Goal: Communication & Community: Answer question/provide support

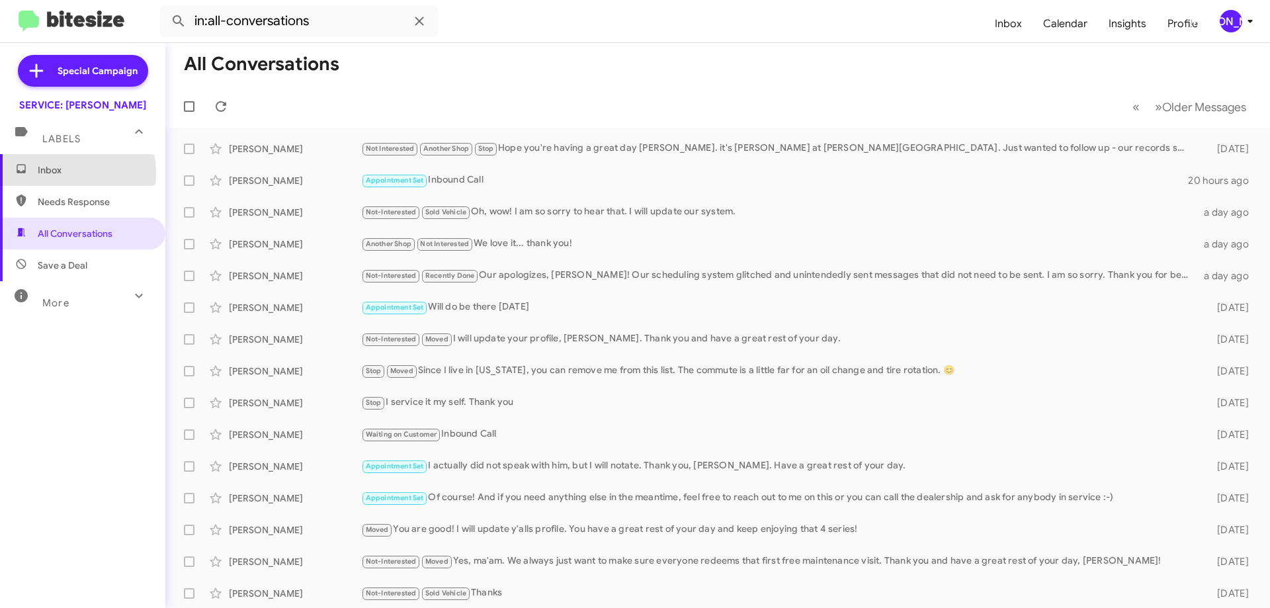
click at [56, 173] on span "Inbox" at bounding box center [94, 169] width 112 height 13
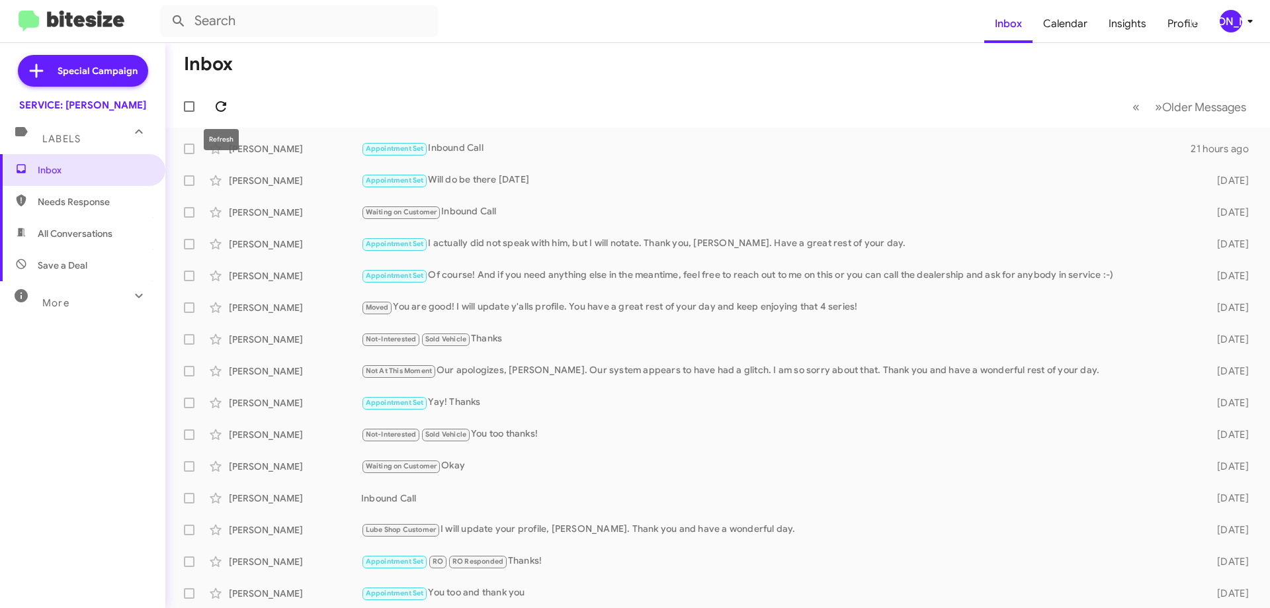
click at [221, 108] on icon at bounding box center [221, 107] width 16 height 16
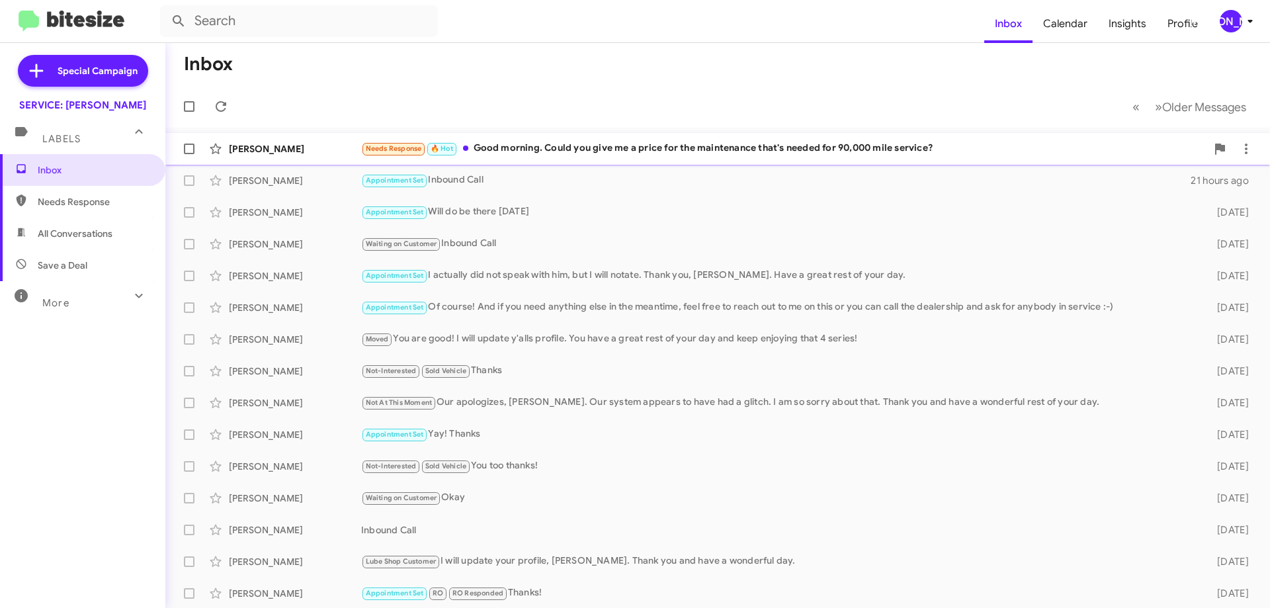
click at [555, 147] on div "Needs Response 🔥 Hot Good morning. Could you give me a price for the maintenanc…" at bounding box center [784, 148] width 846 height 15
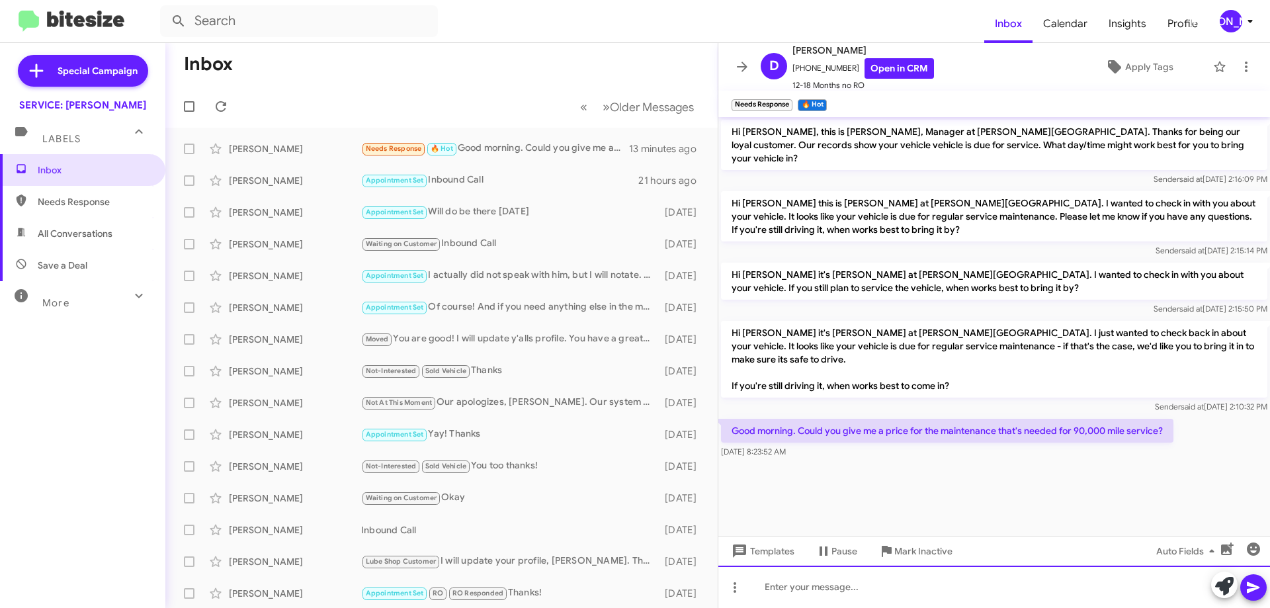
click at [906, 580] on div at bounding box center [995, 587] width 552 height 42
click at [997, 582] on div "Of course! Would this be on the Enclave or the 2019 Silveardo 2500" at bounding box center [995, 587] width 552 height 42
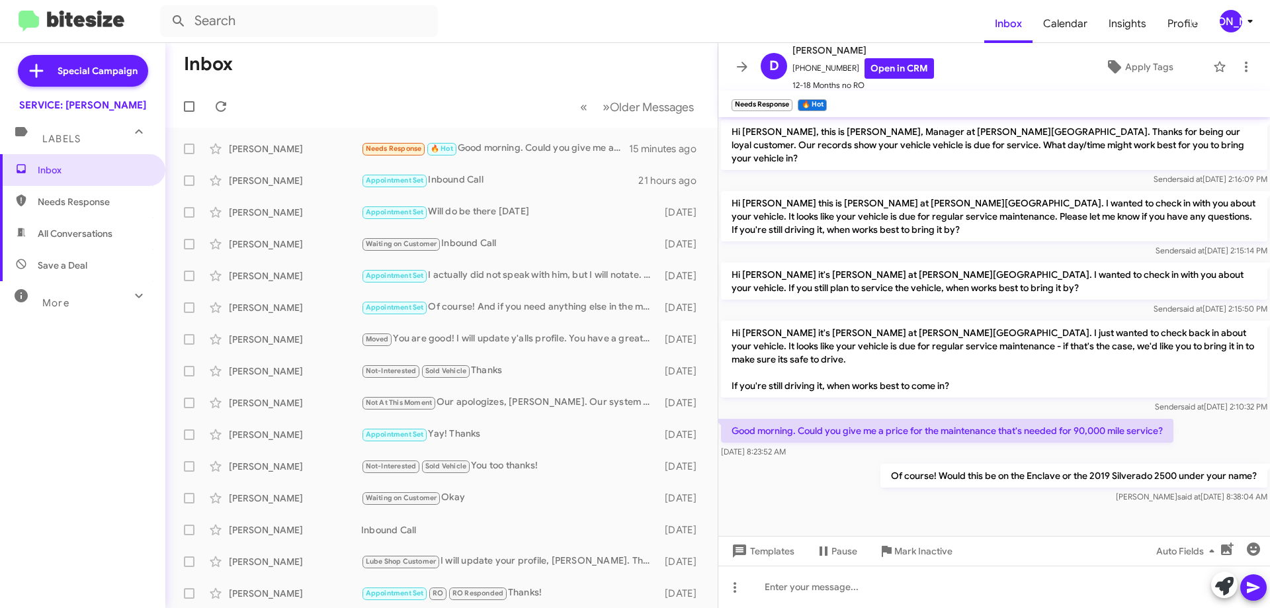
click at [739, 63] on icon at bounding box center [743, 67] width 16 height 16
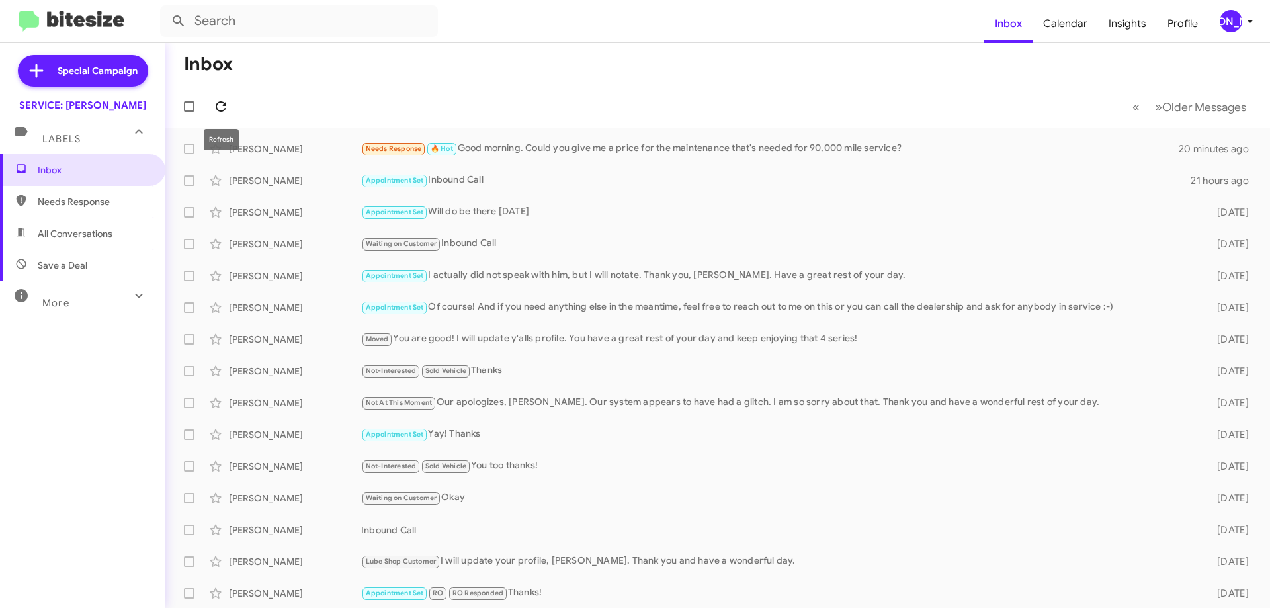
click at [216, 105] on icon at bounding box center [221, 107] width 16 height 16
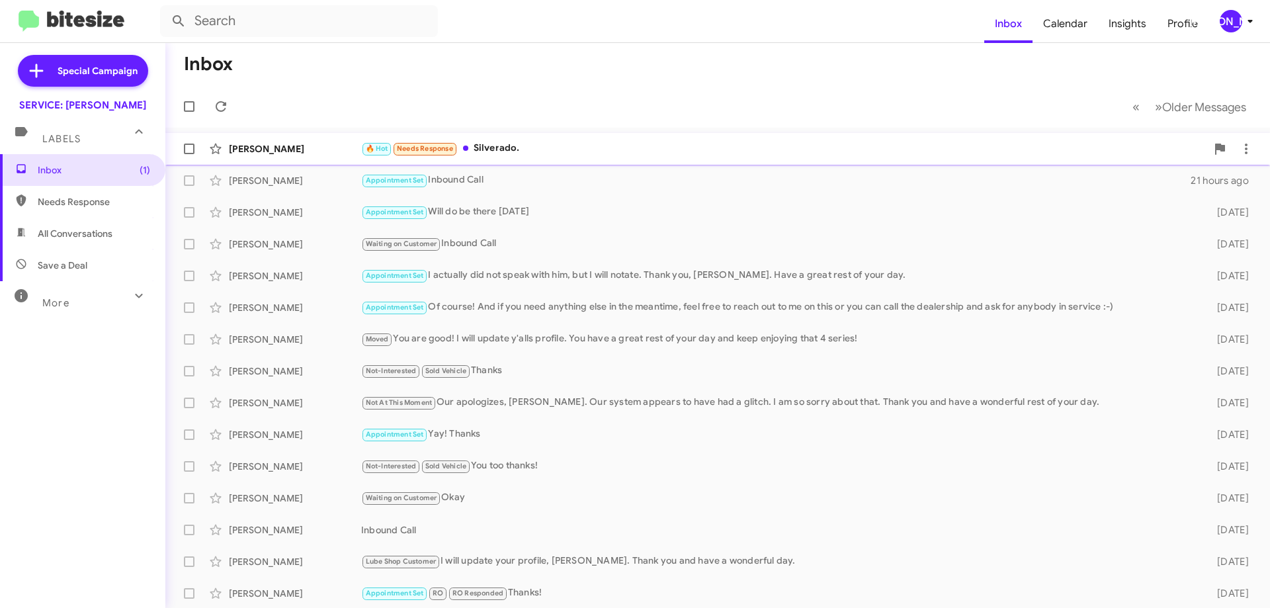
click at [542, 144] on div "🔥 Hot Needs Response Silverado." at bounding box center [784, 148] width 846 height 15
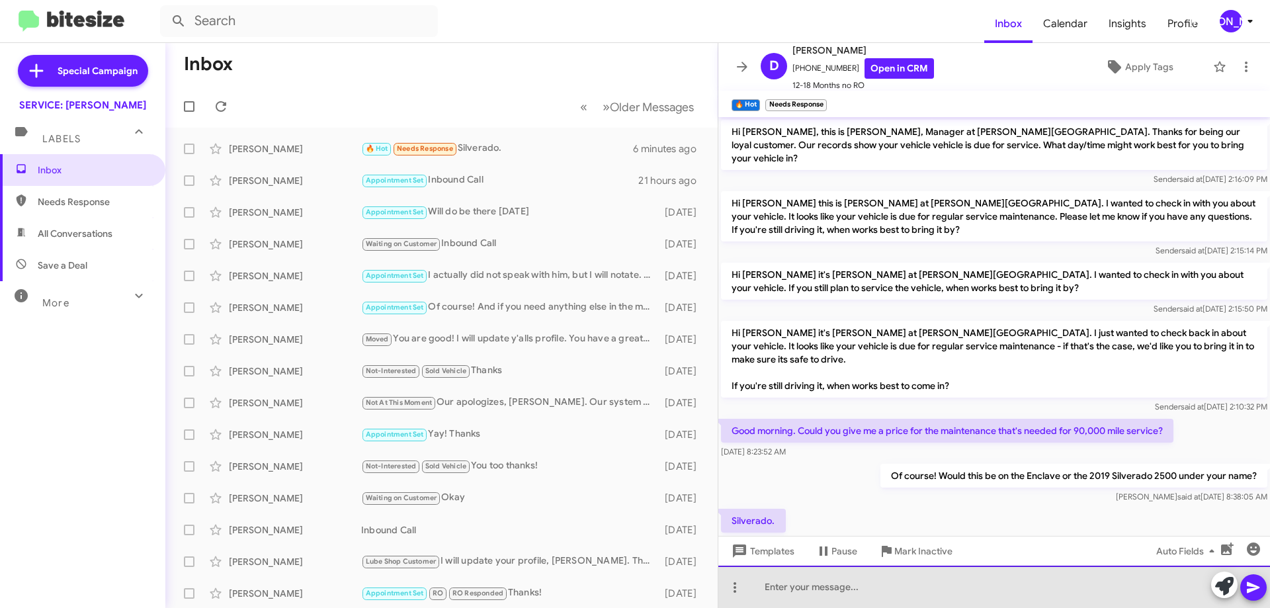
click at [853, 588] on div at bounding box center [995, 587] width 552 height 42
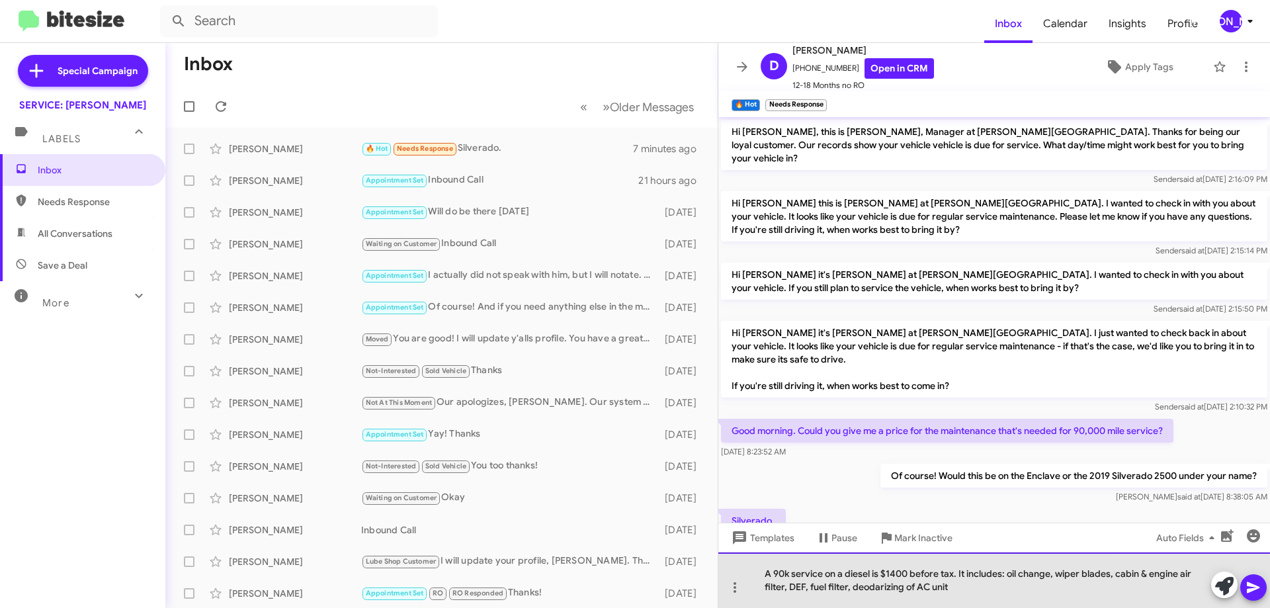
click at [856, 589] on div "A 90k service on a diesel is $1400 before tax. It includes: oil change, wiper b…" at bounding box center [995, 581] width 552 height 56
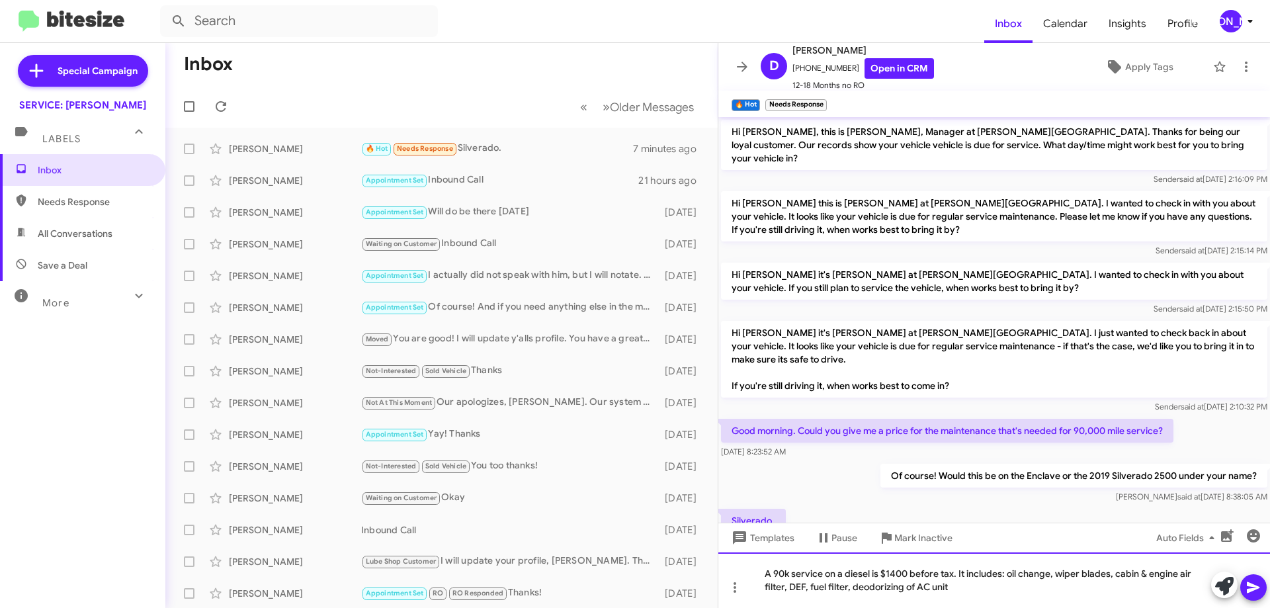
click at [963, 592] on div "A 90k service on a diesel is $1400 before tax. It includes: oil change, wiper b…" at bounding box center [995, 581] width 552 height 56
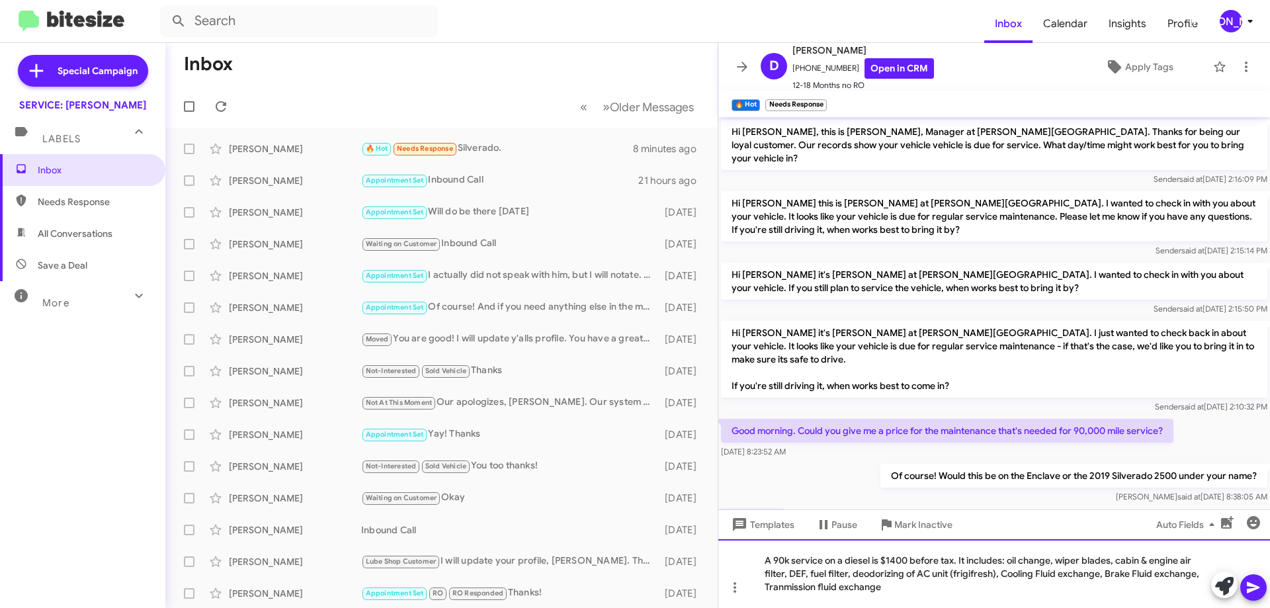
click at [783, 586] on div "A 90k service on a diesel is $1400 before tax. It includes: oil change, wiper b…" at bounding box center [995, 573] width 552 height 69
click at [938, 586] on div "A 90k service on a diesel is $1400 before tax. It includes: oil change, wiper b…" at bounding box center [995, 573] width 552 height 69
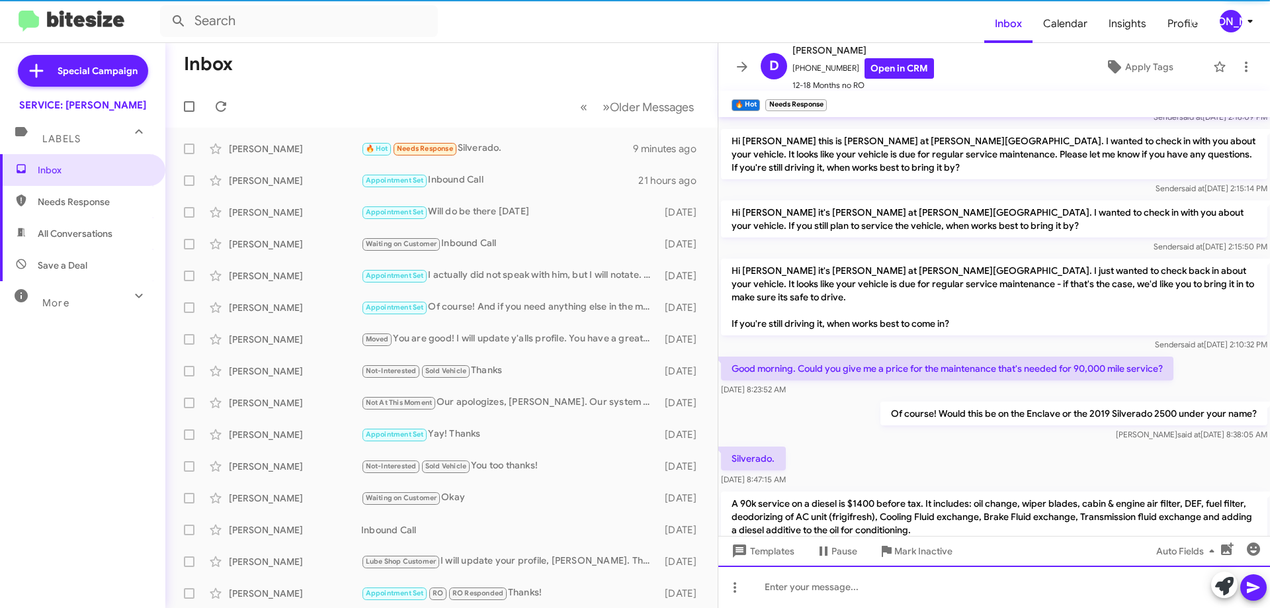
scroll to position [100, 0]
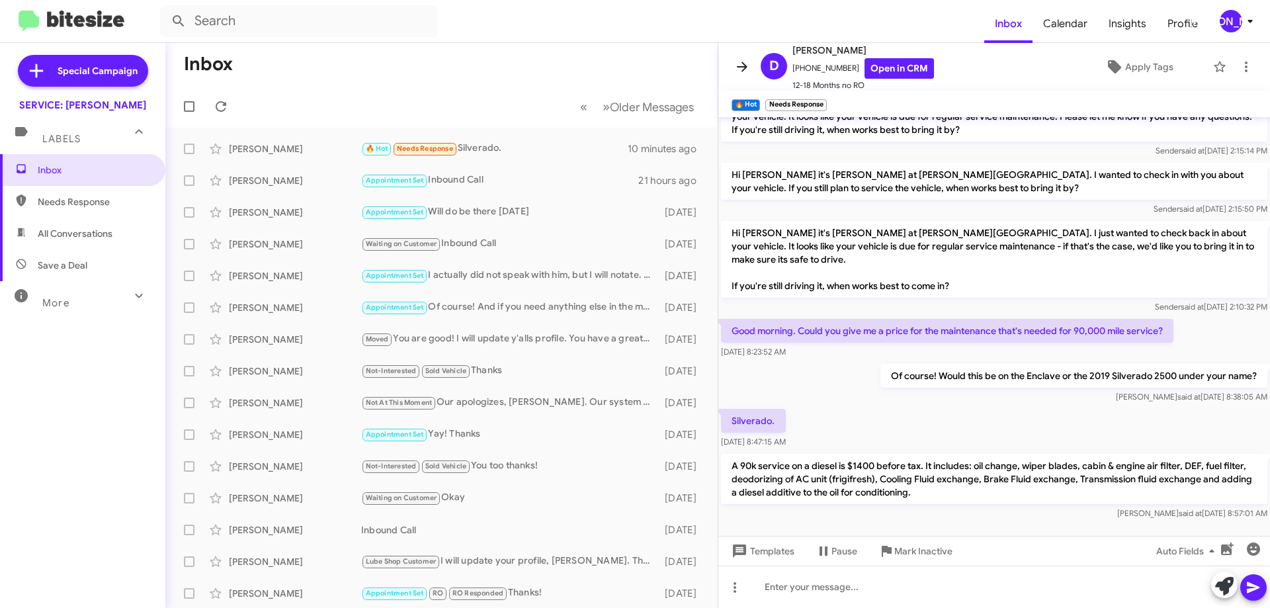
click at [736, 65] on icon at bounding box center [743, 67] width 16 height 16
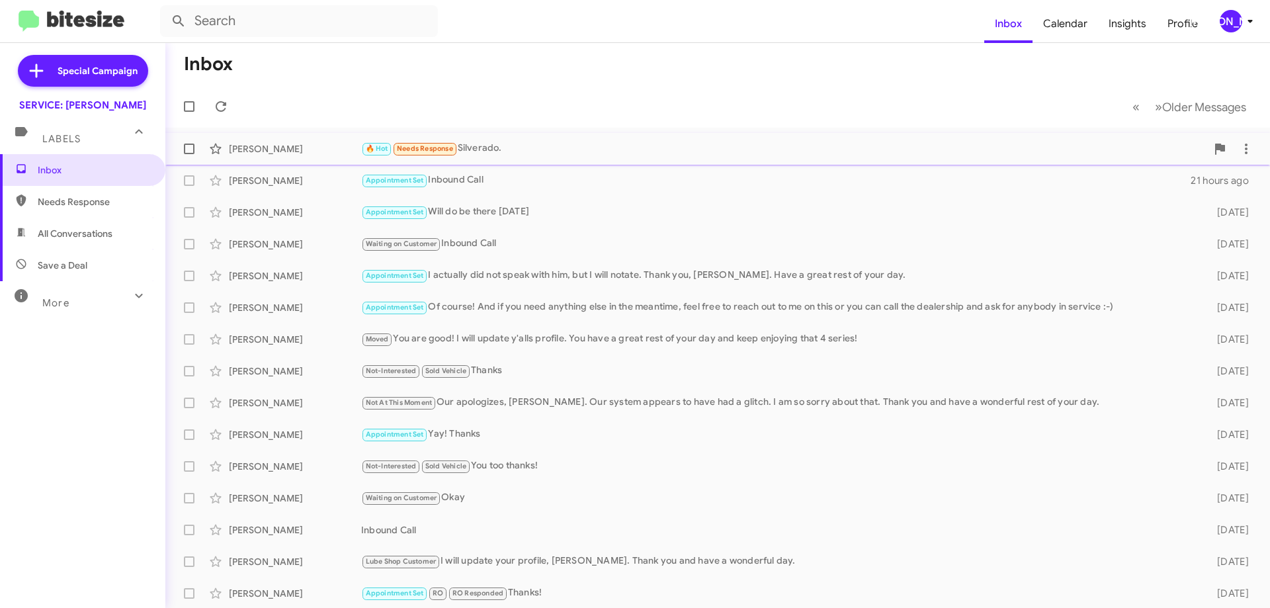
click at [628, 150] on div "🔥 Hot Needs Response Silverado." at bounding box center [784, 148] width 846 height 15
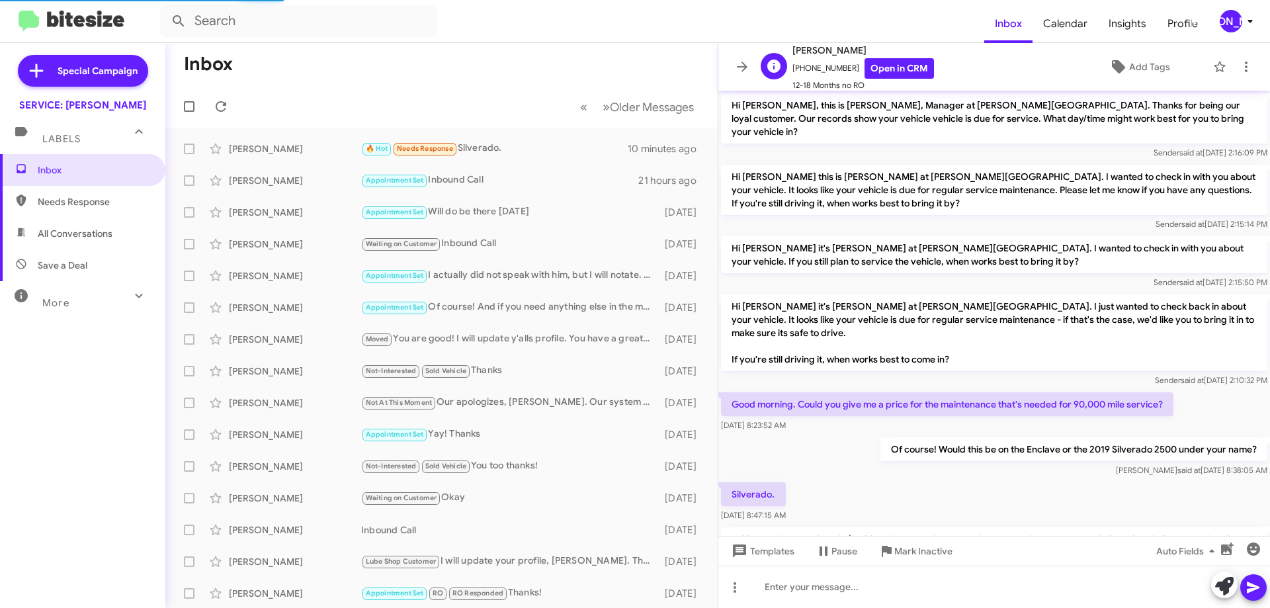
scroll to position [73, 0]
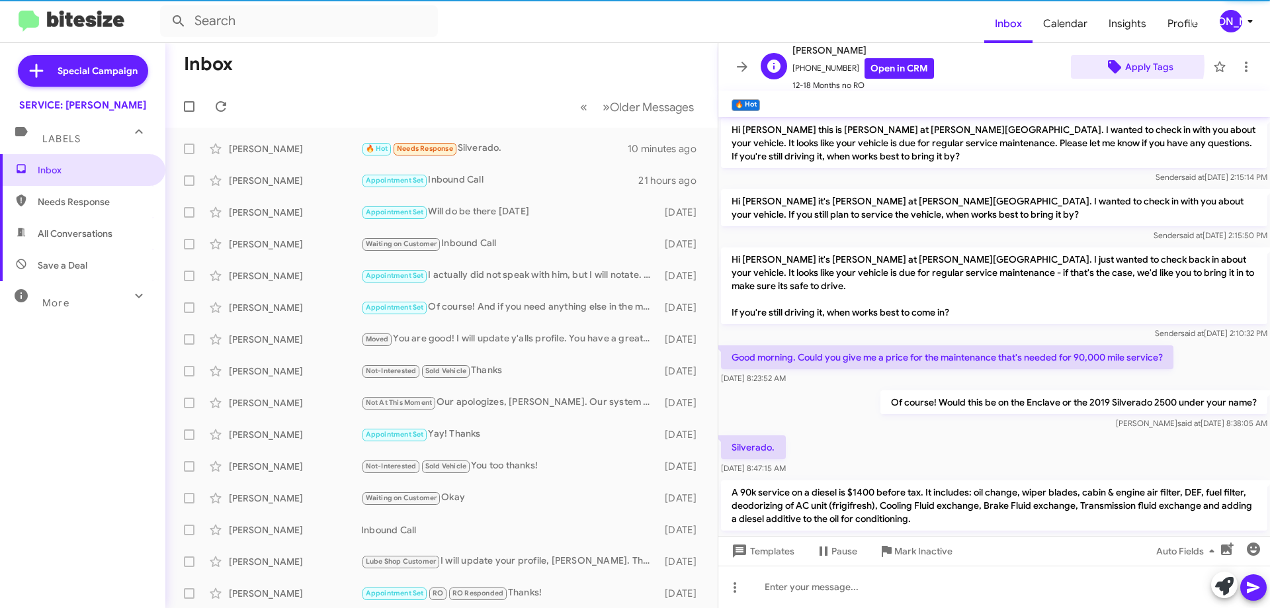
click at [1126, 65] on span "Apply Tags" at bounding box center [1150, 67] width 48 height 24
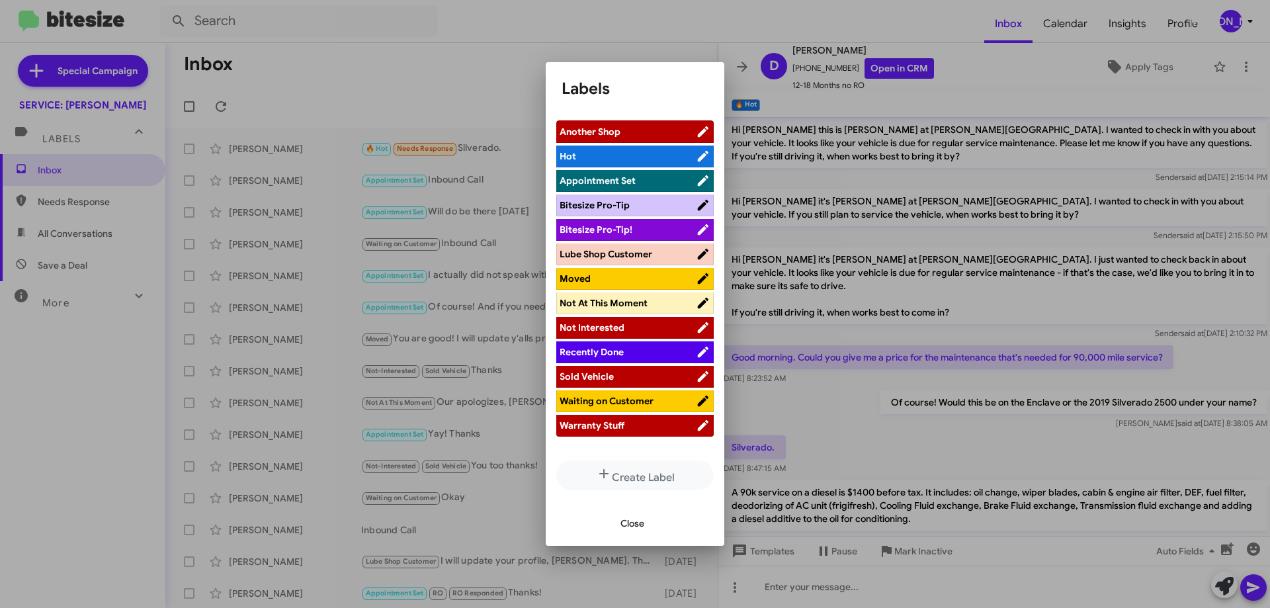
click at [623, 404] on span "Waiting on Customer" at bounding box center [607, 401] width 94 height 12
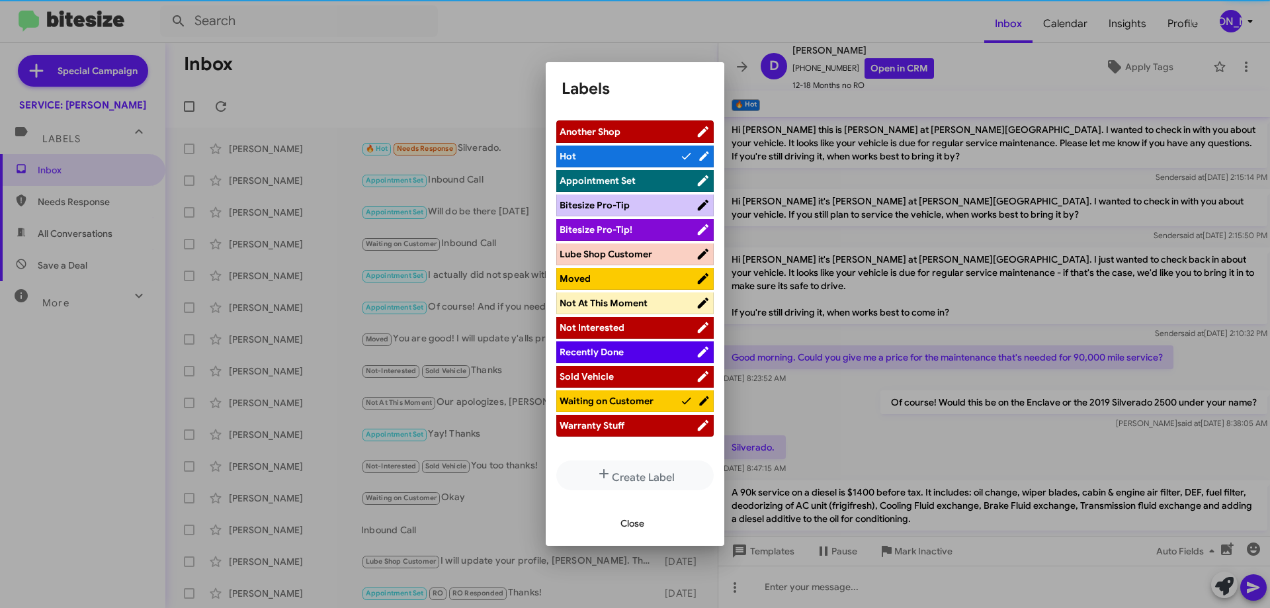
click at [680, 154] on icon at bounding box center [686, 156] width 13 height 16
click at [632, 527] on span "Close" at bounding box center [633, 524] width 24 height 24
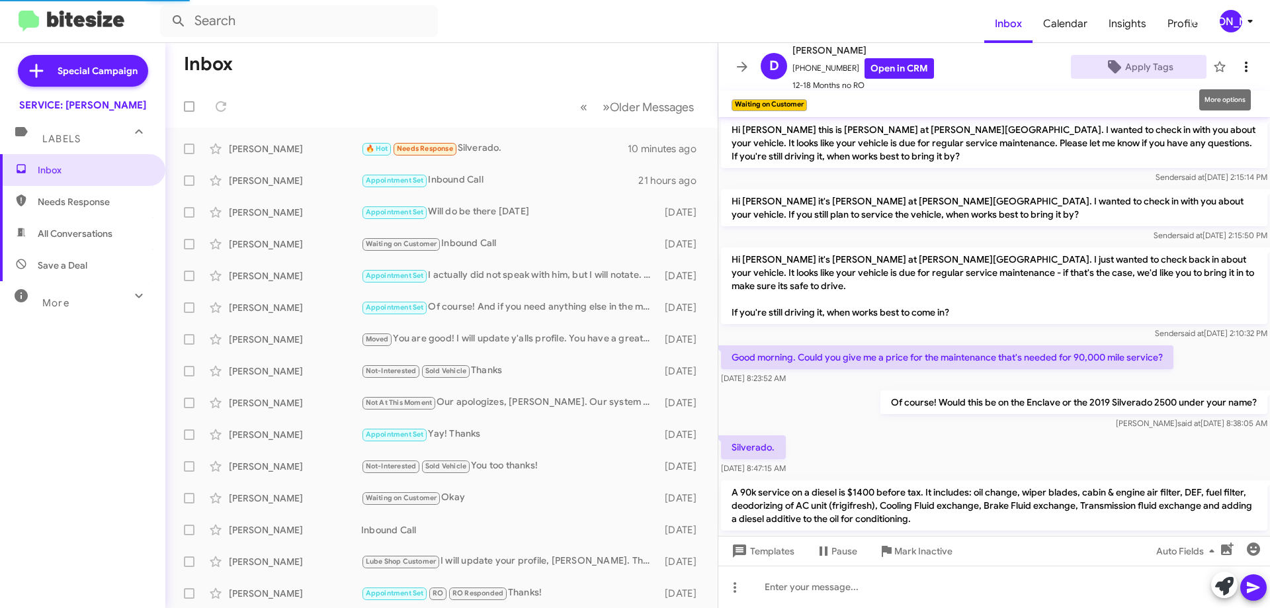
click at [1239, 61] on icon at bounding box center [1247, 67] width 16 height 16
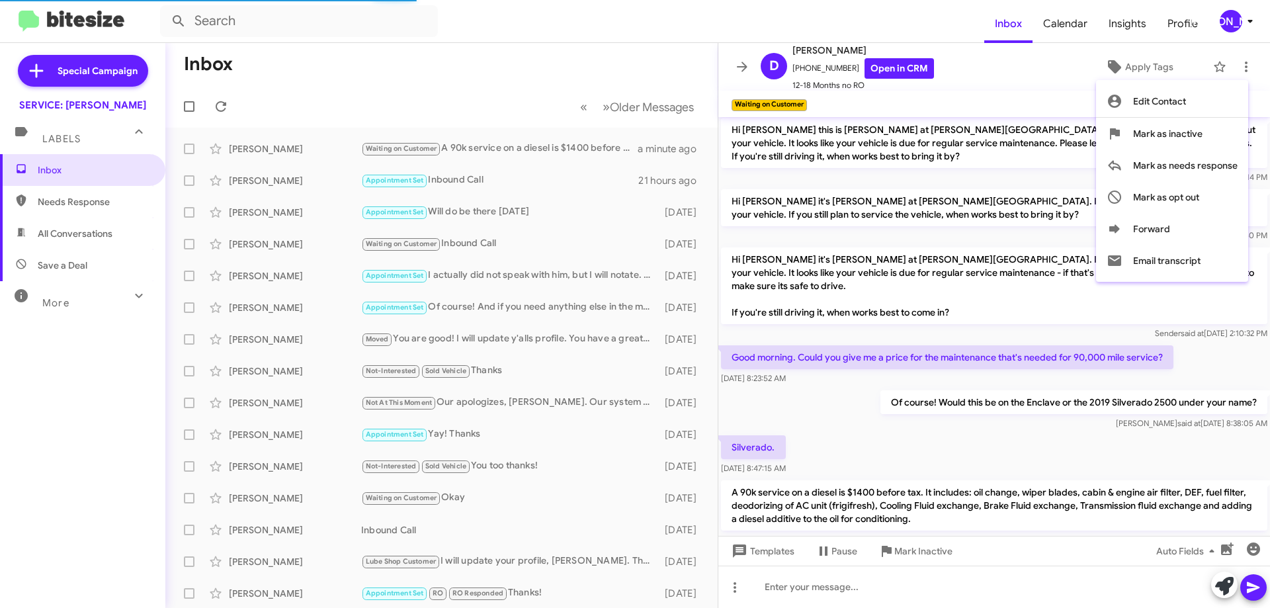
click at [544, 73] on div at bounding box center [635, 304] width 1270 height 608
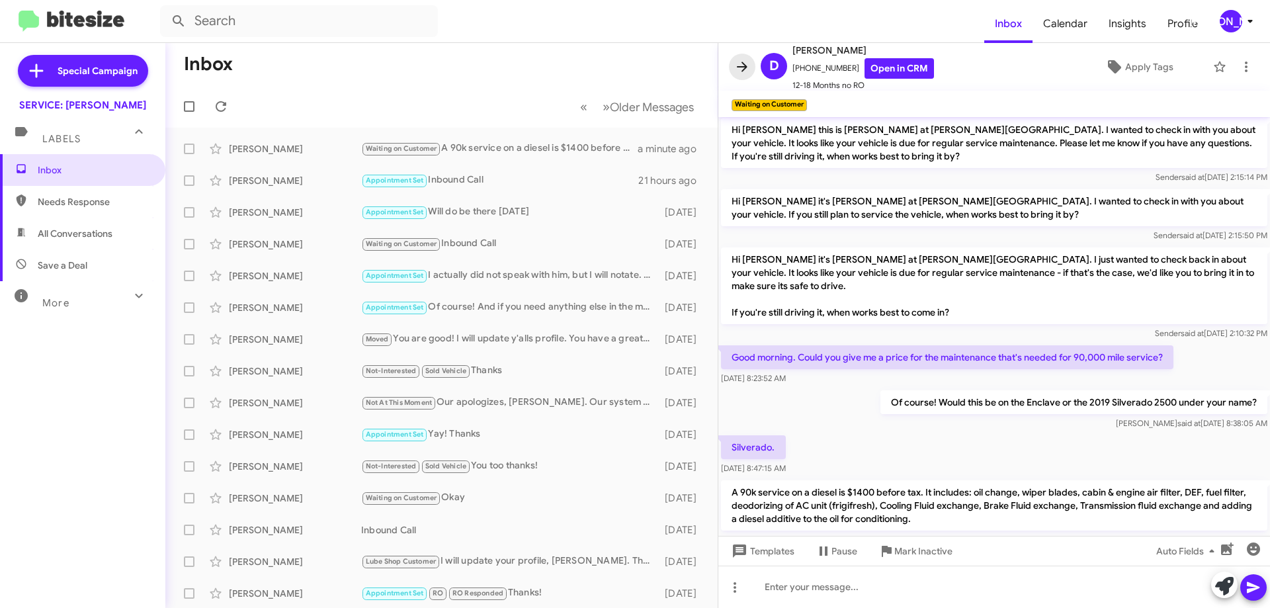
click at [739, 65] on icon at bounding box center [743, 67] width 16 height 16
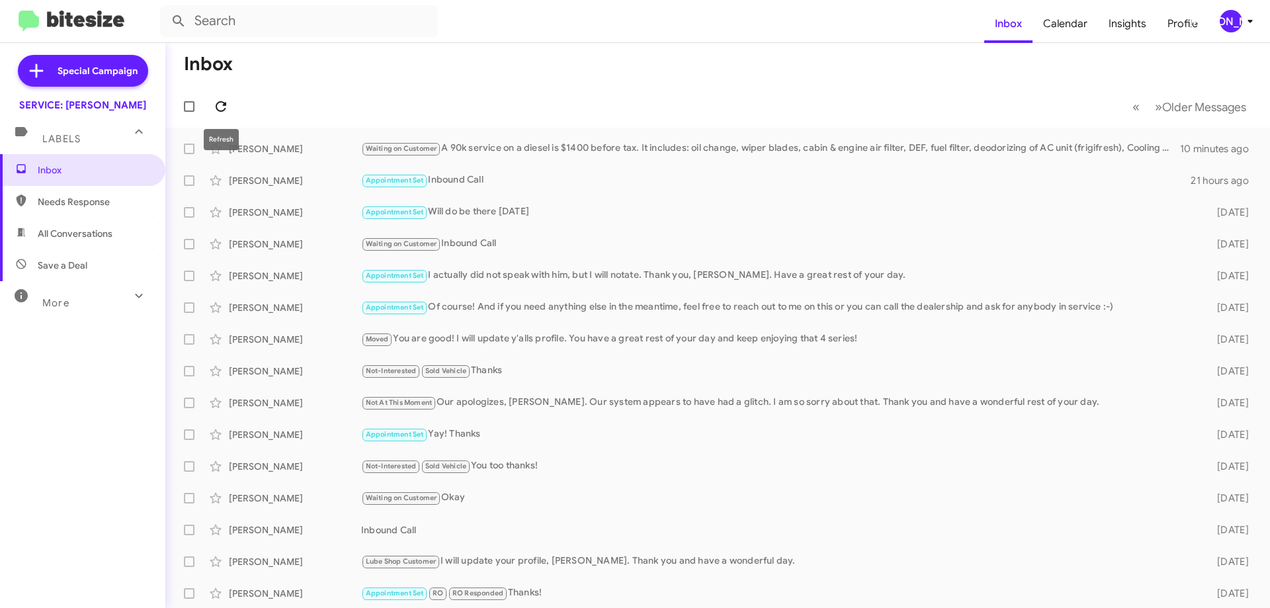
click at [222, 105] on icon at bounding box center [221, 107] width 16 height 16
click at [83, 225] on span "All Conversations" at bounding box center [82, 234] width 165 height 32
type input "in:all-conversations"
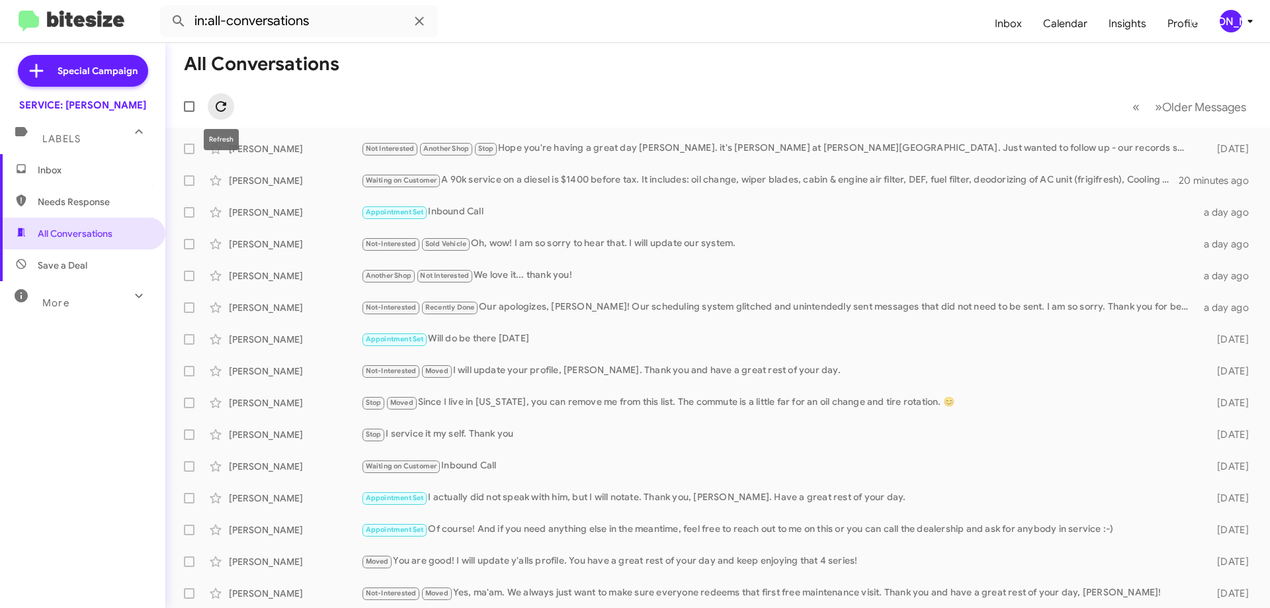
click at [220, 103] on icon at bounding box center [221, 106] width 11 height 11
click at [212, 104] on span at bounding box center [221, 107] width 26 height 16
click at [220, 102] on icon at bounding box center [221, 106] width 11 height 11
drag, startPoint x: 228, startPoint y: 105, endPoint x: 229, endPoint y: 93, distance: 12.0
click at [228, 105] on icon at bounding box center [221, 107] width 16 height 16
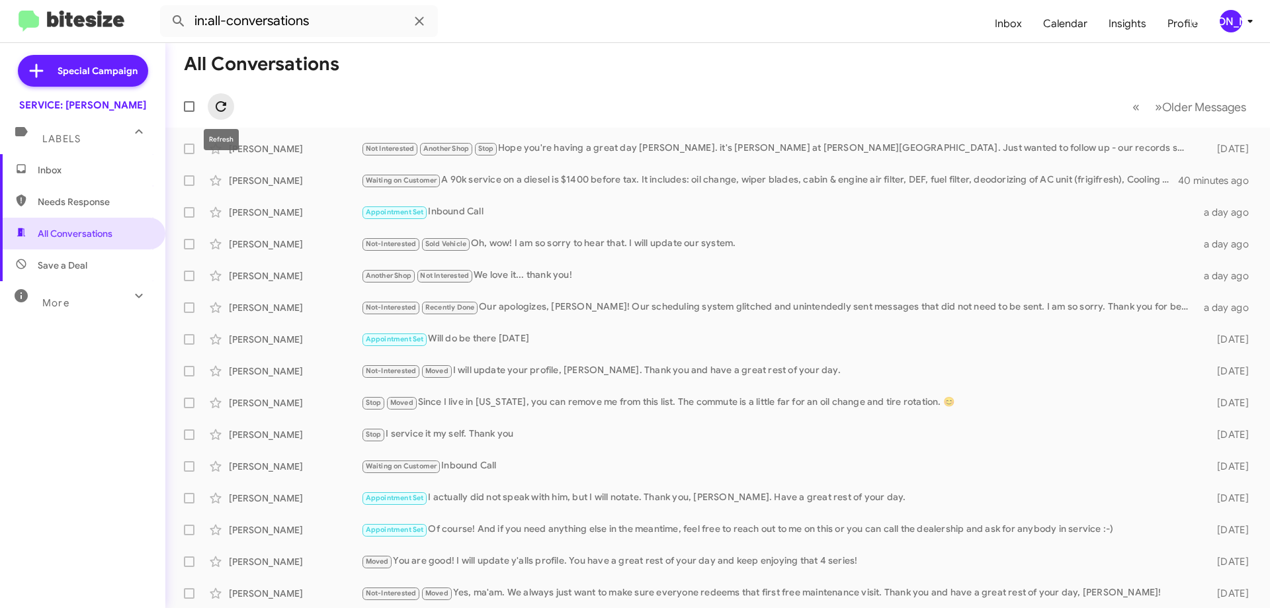
click at [225, 99] on icon at bounding box center [221, 107] width 16 height 16
click at [219, 102] on icon at bounding box center [221, 106] width 11 height 11
click at [221, 107] on icon at bounding box center [221, 107] width 16 height 16
click at [216, 111] on icon at bounding box center [221, 107] width 16 height 16
click at [214, 100] on icon at bounding box center [221, 107] width 16 height 16
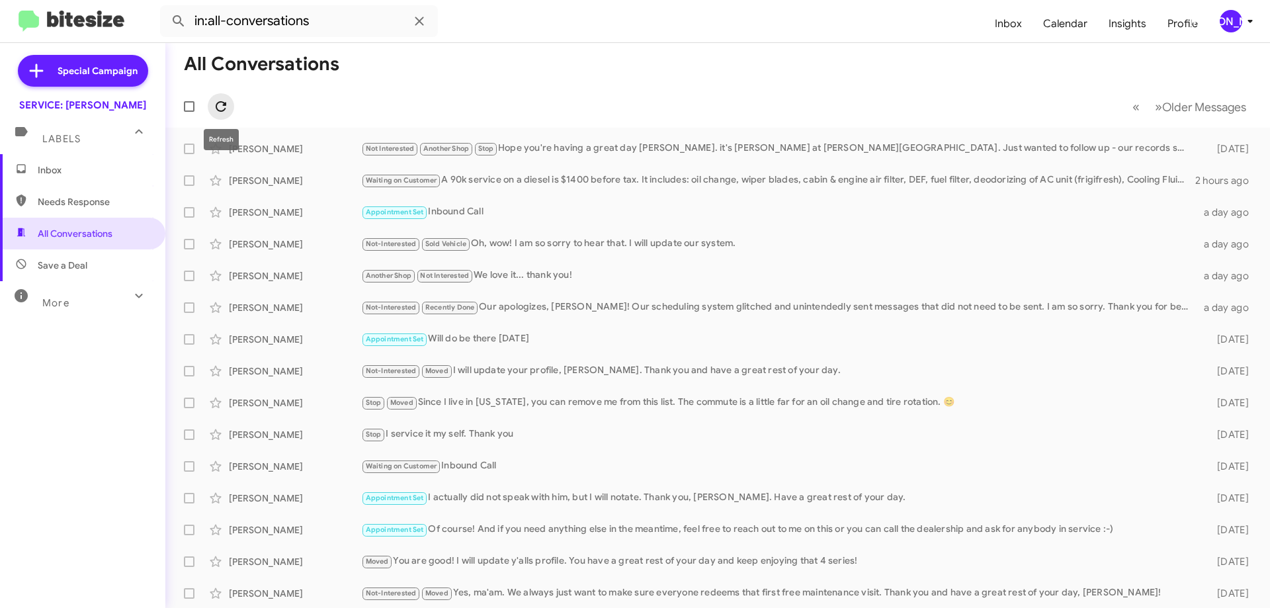
click at [220, 112] on icon at bounding box center [221, 107] width 16 height 16
click at [222, 104] on icon at bounding box center [221, 107] width 16 height 16
click at [224, 112] on icon at bounding box center [221, 107] width 16 height 16
click at [229, 105] on span at bounding box center [221, 107] width 26 height 16
click at [218, 110] on icon at bounding box center [221, 106] width 11 height 11
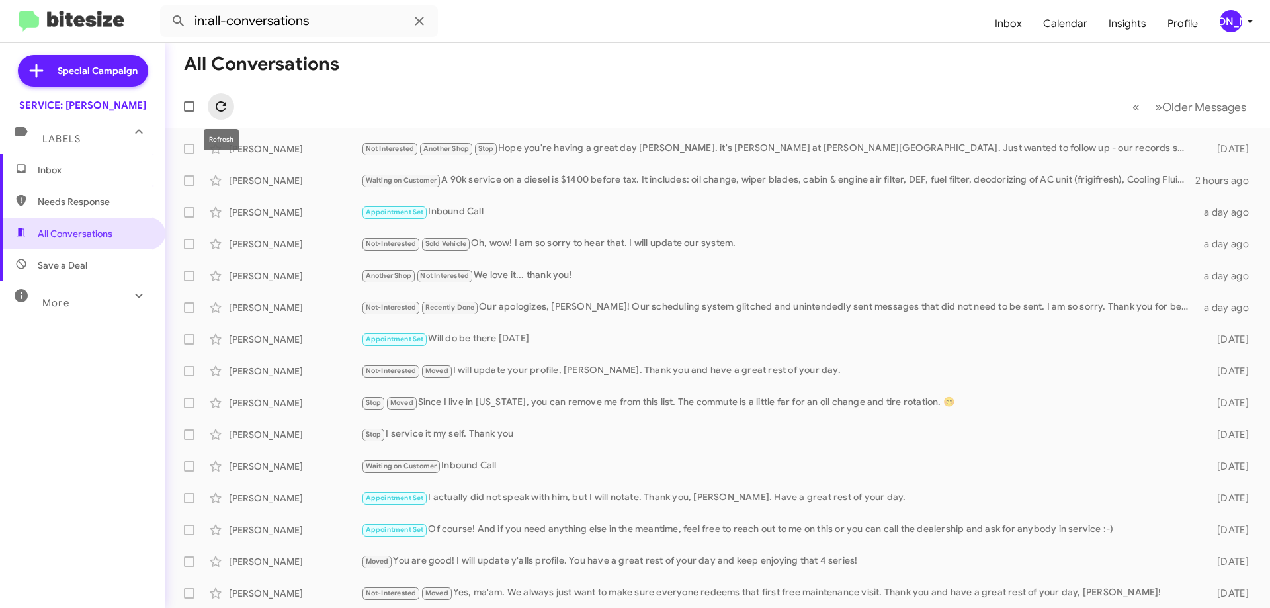
click at [217, 110] on icon at bounding box center [221, 106] width 11 height 11
